Goal: Navigation & Orientation: Find specific page/section

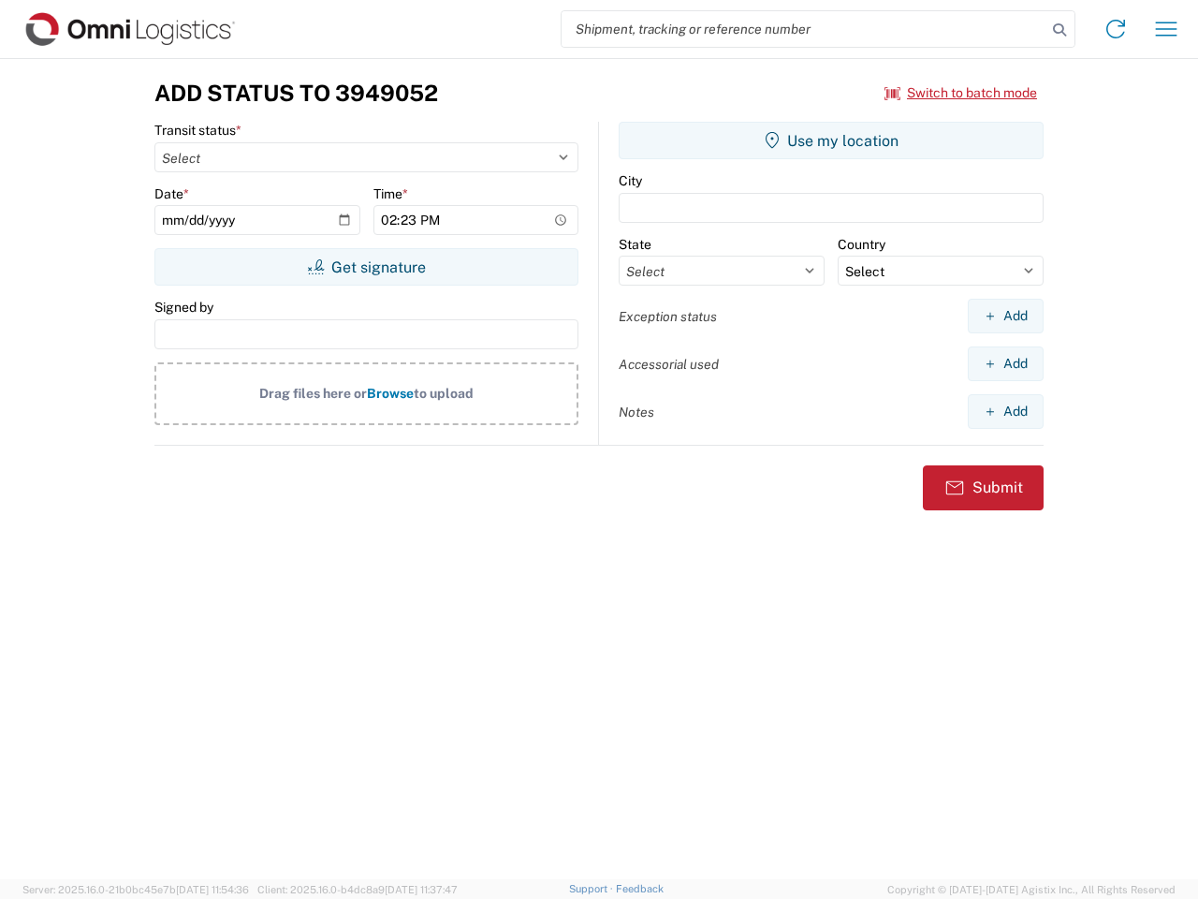
click at [804, 29] on input "search" at bounding box center [804, 29] width 485 height 36
click at [1060, 30] on icon at bounding box center [1060, 30] width 26 height 26
click at [1116, 29] on icon at bounding box center [1116, 29] width 30 height 30
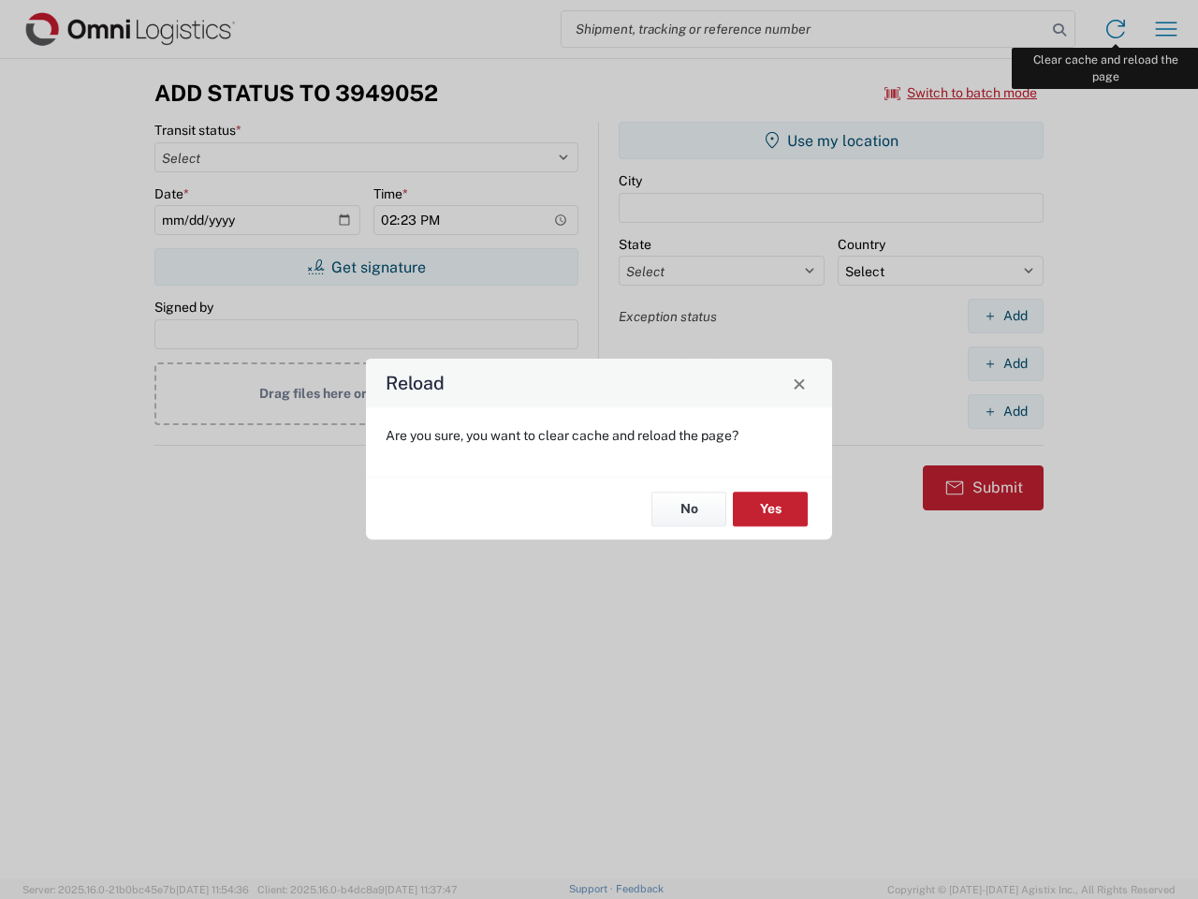
click at [1166, 29] on div "Reload Are you sure, you want to clear cache and reload the page? No Yes" at bounding box center [599, 449] width 1198 height 899
click at [961, 93] on div "Reload Are you sure, you want to clear cache and reload the page? No Yes" at bounding box center [599, 449] width 1198 height 899
click at [366, 267] on div "Reload Are you sure, you want to clear cache and reload the page? No Yes" at bounding box center [599, 449] width 1198 height 899
click at [831, 140] on div "Reload Are you sure, you want to clear cache and reload the page? No Yes" at bounding box center [599, 449] width 1198 height 899
click at [1005, 315] on div "Reload Are you sure, you want to clear cache and reload the page? No Yes" at bounding box center [599, 449] width 1198 height 899
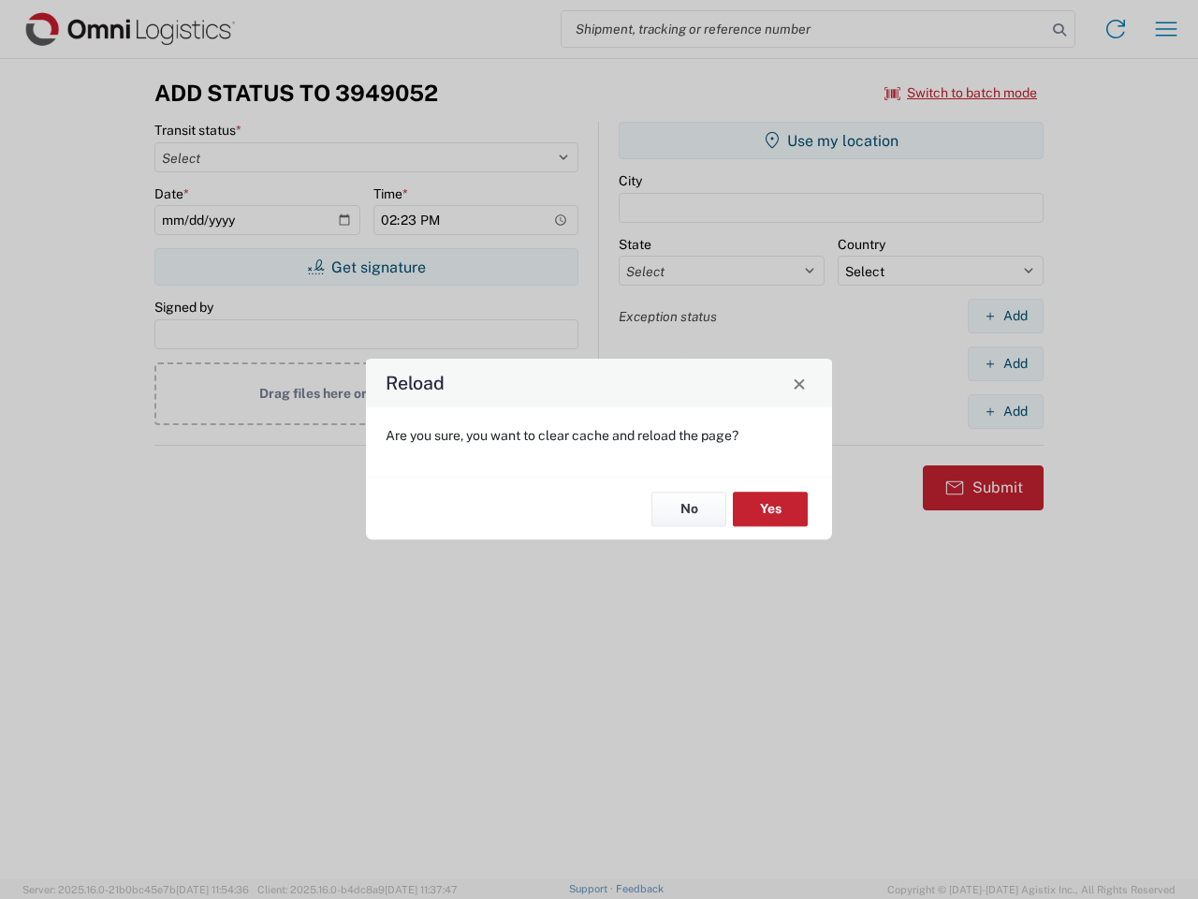
click at [1005, 363] on div "Reload Are you sure, you want to clear cache and reload the page? No Yes" at bounding box center [599, 449] width 1198 height 899
click at [1005, 411] on div "Reload Are you sure, you want to clear cache and reload the page? No Yes" at bounding box center [599, 449] width 1198 height 899
